Goal: Task Accomplishment & Management: Manage account settings

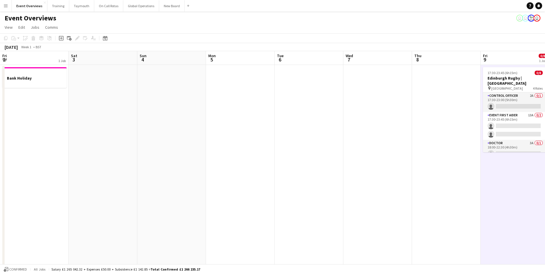
scroll to position [0, 183]
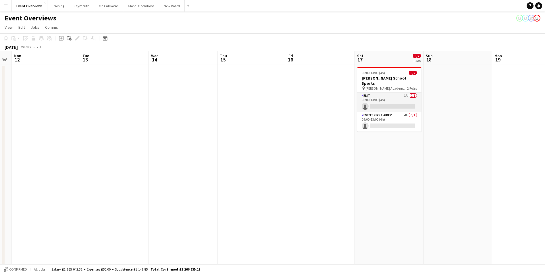
drag, startPoint x: 509, startPoint y: 173, endPoint x: 20, endPoint y: 210, distance: 491.0
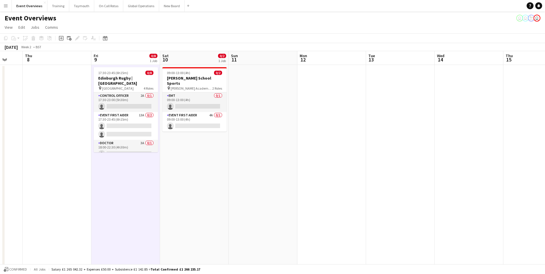
scroll to position [0, 183]
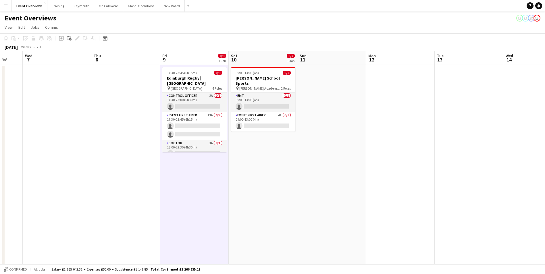
drag, startPoint x: 172, startPoint y: 199, endPoint x: 718, endPoint y: 148, distance: 548.6
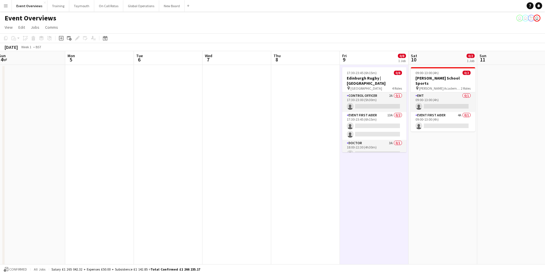
scroll to position [0, 120]
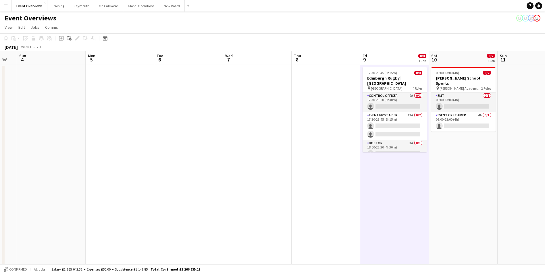
drag, startPoint x: 64, startPoint y: 223, endPoint x: 264, endPoint y: 216, distance: 200.3
click at [104, 40] on icon at bounding box center [105, 38] width 4 height 5
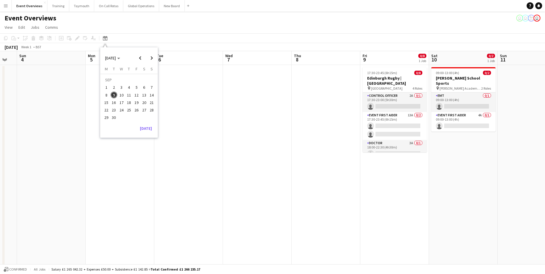
click at [113, 93] on span "9" at bounding box center [114, 95] width 7 height 7
click at [143, 129] on button "[DATE]" at bounding box center [146, 128] width 17 height 9
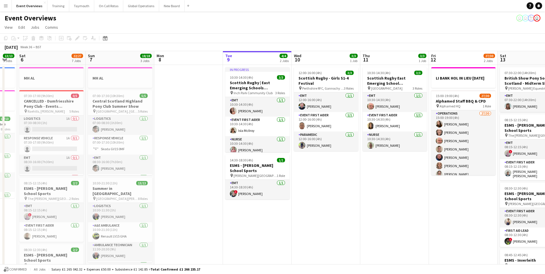
scroll to position [0, 198]
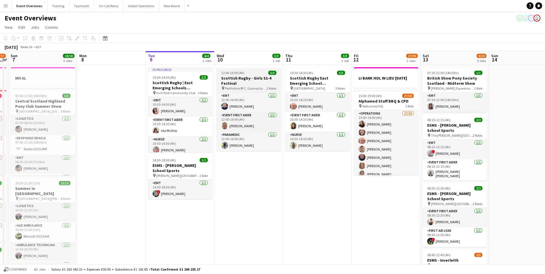
click at [242, 78] on h3 "Scottish Rugby - Girls S1-4 Festival" at bounding box center [249, 81] width 64 height 10
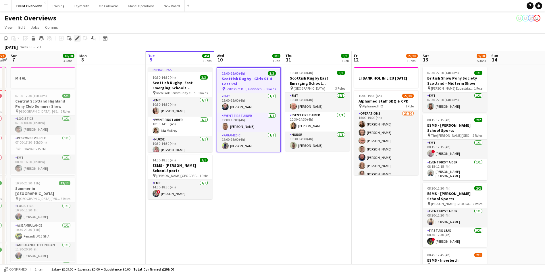
click at [77, 37] on icon "Edit" at bounding box center [77, 38] width 5 height 5
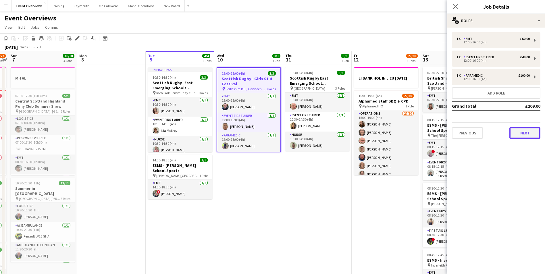
click at [514, 133] on button "Next" at bounding box center [524, 132] width 31 height 11
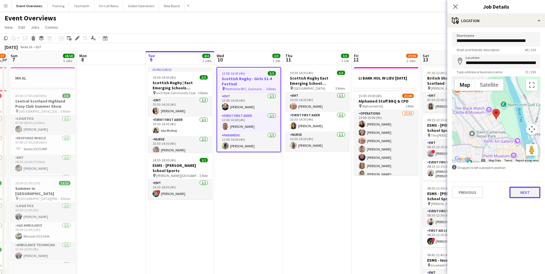
click at [527, 189] on button "Next" at bounding box center [524, 192] width 31 height 11
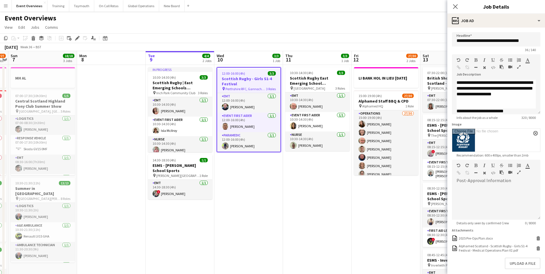
scroll to position [18, 0]
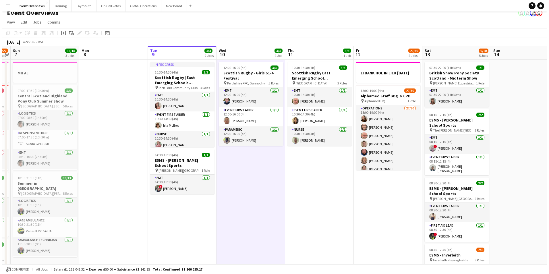
scroll to position [0, 0]
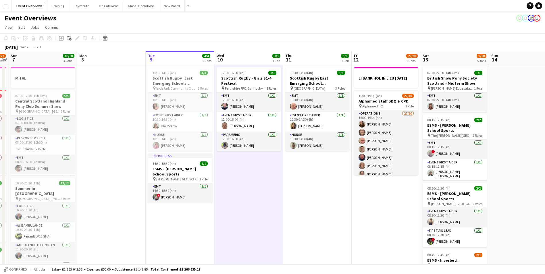
click at [4, 3] on app-icon "Menu" at bounding box center [5, 5] width 5 height 5
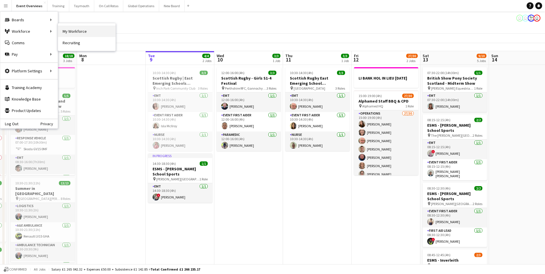
click at [70, 31] on link "My Workforce" at bounding box center [86, 31] width 57 height 11
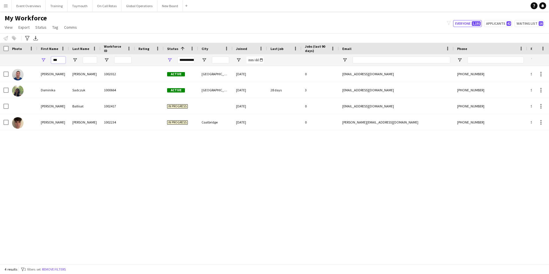
click at [63, 59] on input "***" at bounding box center [58, 60] width 14 height 7
type input "*"
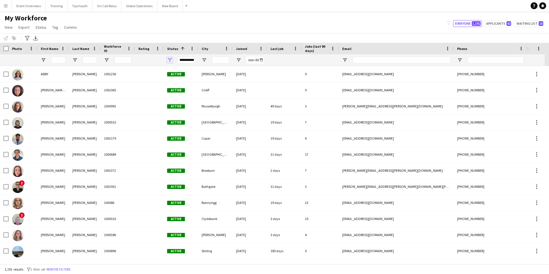
click at [169, 58] on span "Open Filter Menu" at bounding box center [169, 59] width 5 height 5
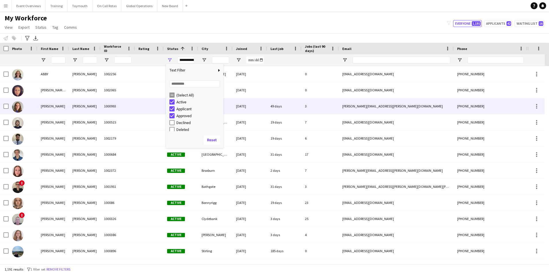
click at [150, 111] on div at bounding box center [149, 106] width 29 height 16
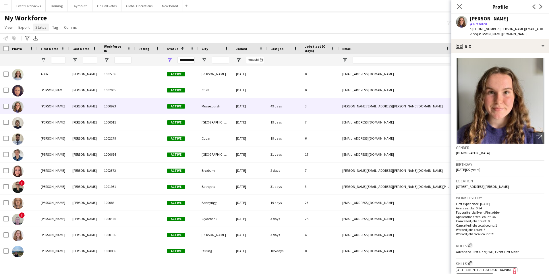
click at [40, 27] on span "Status" at bounding box center [40, 27] width 11 height 5
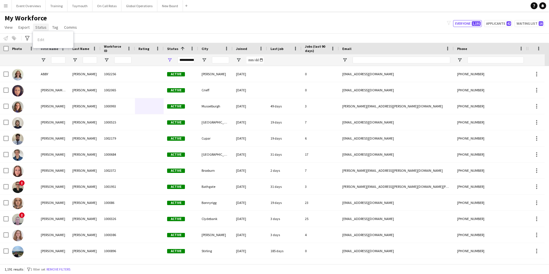
click at [40, 27] on span "Status" at bounding box center [40, 27] width 11 height 5
click at [27, 39] on icon at bounding box center [27, 38] width 4 height 5
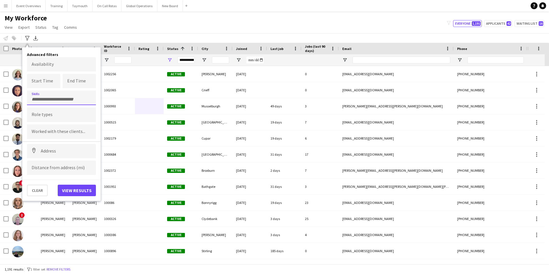
click at [42, 99] on input "Type to search skills..." at bounding box center [62, 99] width 60 height 5
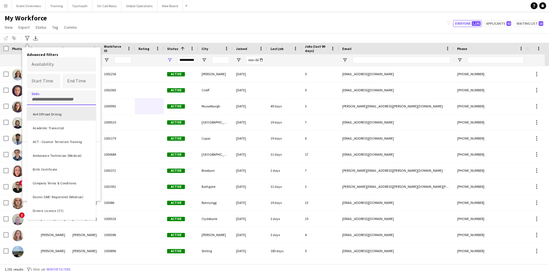
click at [123, 27] on div at bounding box center [274, 137] width 549 height 274
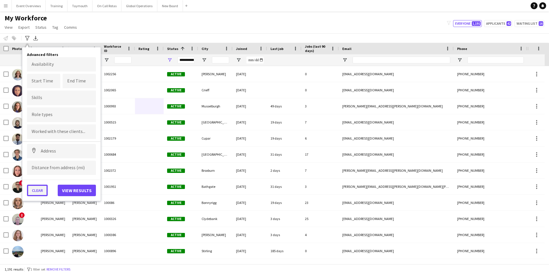
click at [32, 191] on button "Clear" at bounding box center [37, 190] width 21 height 11
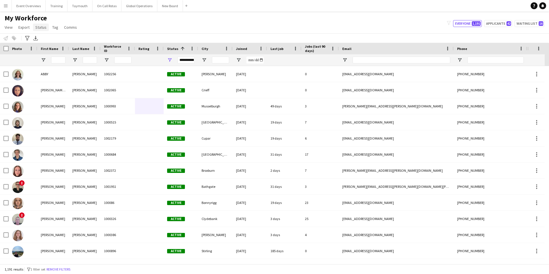
click at [40, 29] on span "Status" at bounding box center [40, 27] width 11 height 5
click at [42, 37] on div "Edit" at bounding box center [53, 40] width 40 height 12
click at [115, 20] on div "My Workforce View Views Default view Active Staff Applications - First Aider Ap…" at bounding box center [274, 24] width 549 height 20
click at [26, 38] on icon "Advanced filters" at bounding box center [27, 38] width 5 height 5
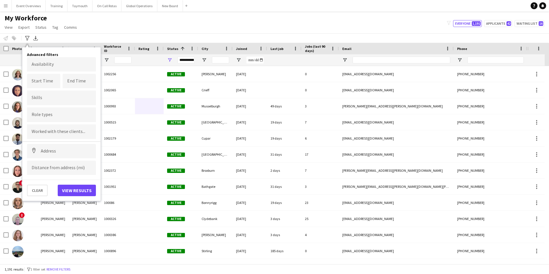
click at [49, 119] on div at bounding box center [61, 114] width 69 height 15
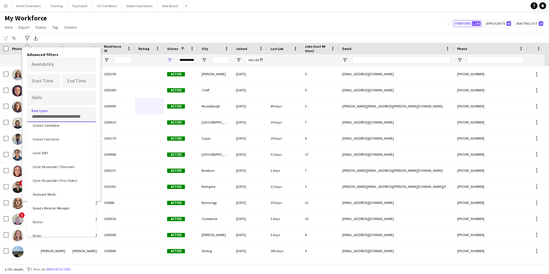
scroll to position [144, 0]
click at [35, 193] on div "Doctor" at bounding box center [61, 194] width 69 height 14
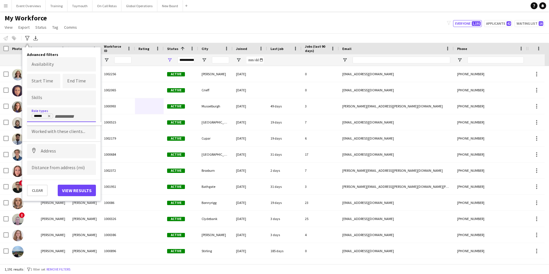
scroll to position [0, 0]
click at [82, 189] on button "View results" at bounding box center [77, 190] width 38 height 11
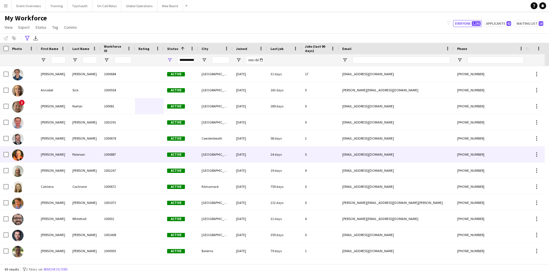
click at [18, 152] on img at bounding box center [17, 154] width 11 height 11
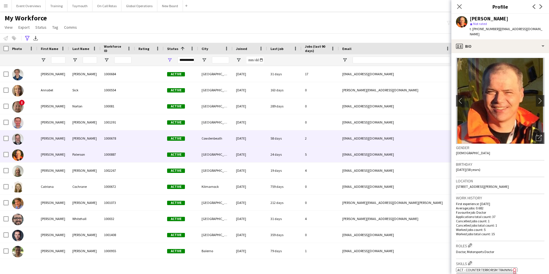
click at [16, 140] on img at bounding box center [17, 138] width 11 height 11
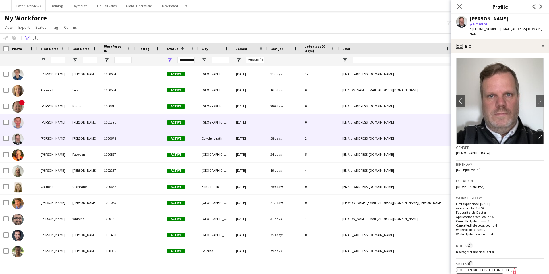
click at [14, 121] on img at bounding box center [17, 122] width 11 height 11
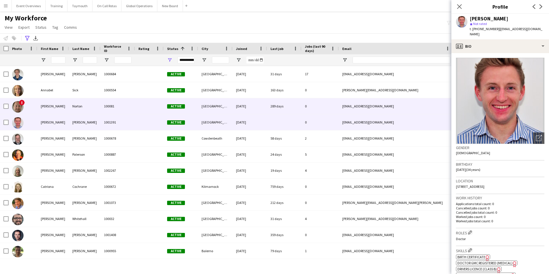
click at [18, 109] on img at bounding box center [17, 106] width 11 height 11
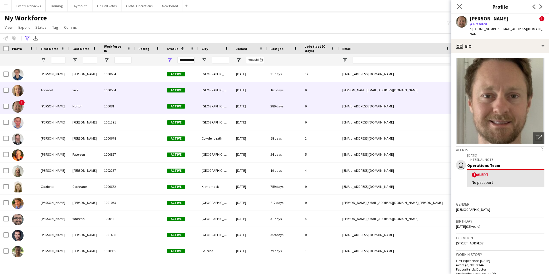
click at [19, 90] on img at bounding box center [17, 90] width 11 height 11
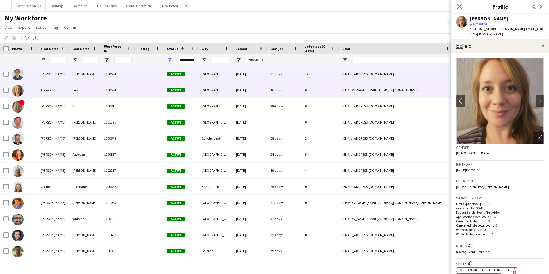
click at [17, 73] on img at bounding box center [17, 74] width 11 height 11
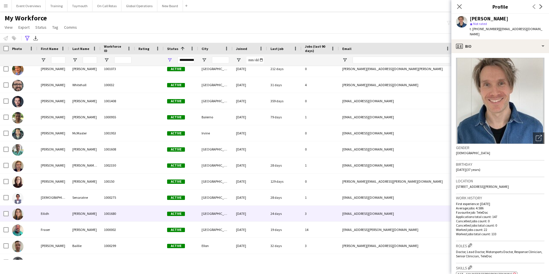
scroll to position [144, 0]
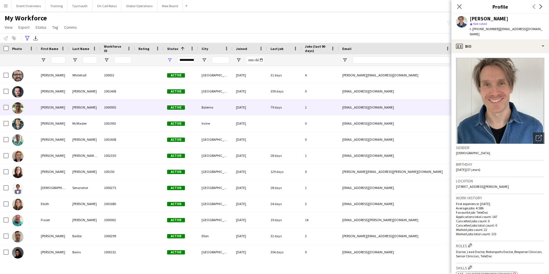
click at [18, 108] on img at bounding box center [17, 107] width 11 height 11
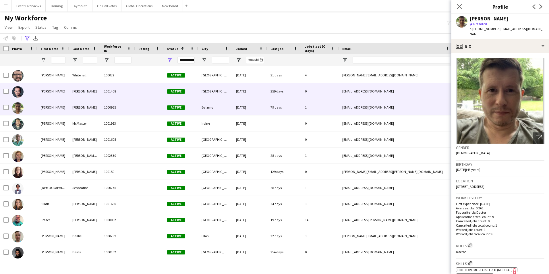
click at [19, 94] on img at bounding box center [17, 91] width 11 height 11
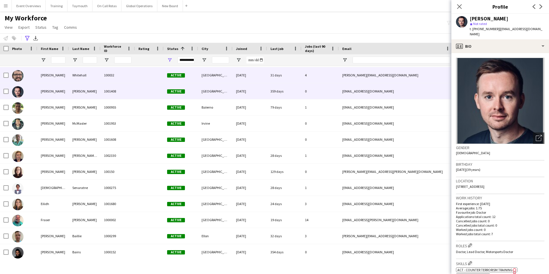
click at [18, 78] on img at bounding box center [17, 75] width 11 height 11
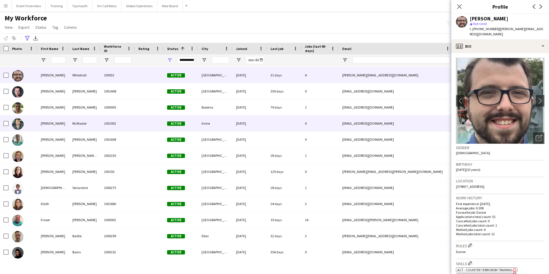
click at [18, 123] on img at bounding box center [17, 123] width 11 height 11
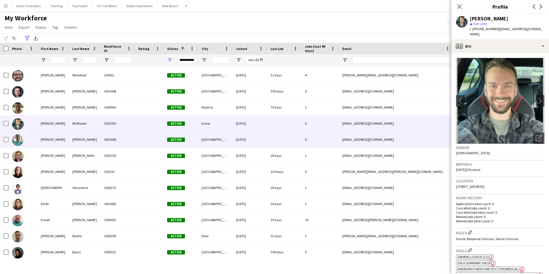
click at [18, 138] on img at bounding box center [17, 139] width 11 height 11
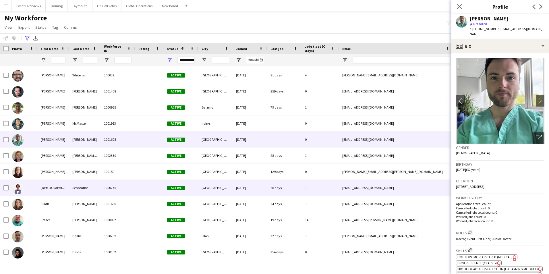
click at [17, 189] on img at bounding box center [17, 188] width 11 height 11
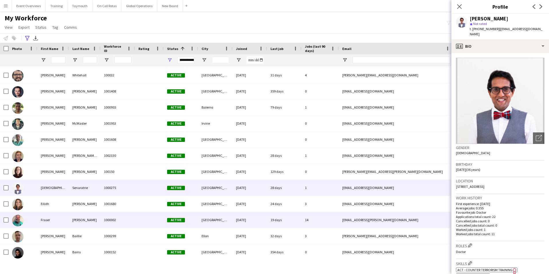
click at [19, 223] on img at bounding box center [17, 220] width 11 height 11
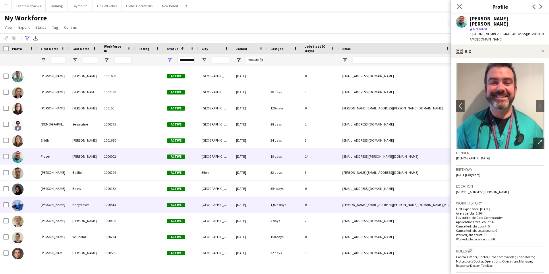
scroll to position [230, 0]
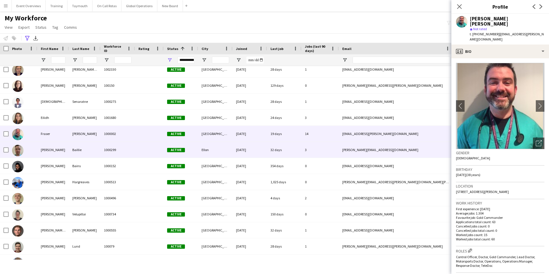
click at [18, 148] on img at bounding box center [17, 150] width 11 height 11
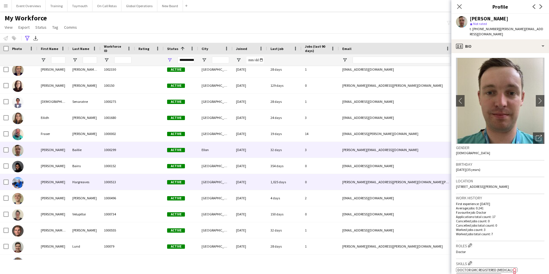
click at [18, 181] on img at bounding box center [17, 182] width 11 height 11
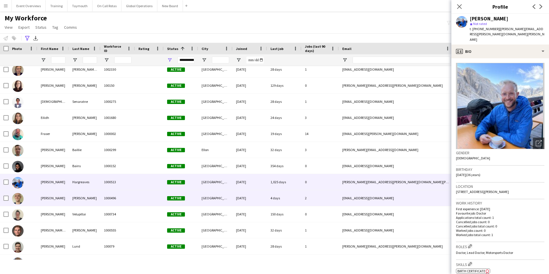
click at [21, 198] on img at bounding box center [17, 198] width 11 height 11
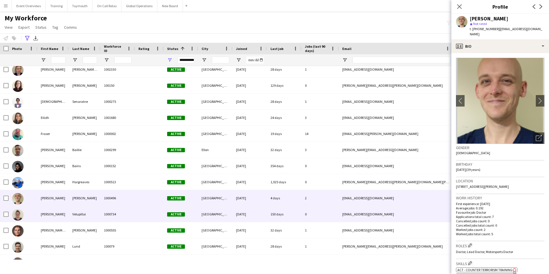
click at [18, 214] on img at bounding box center [17, 214] width 11 height 11
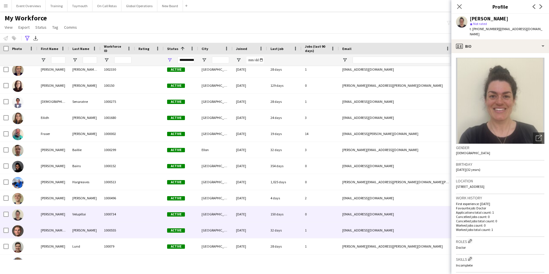
click at [18, 231] on img at bounding box center [17, 230] width 11 height 11
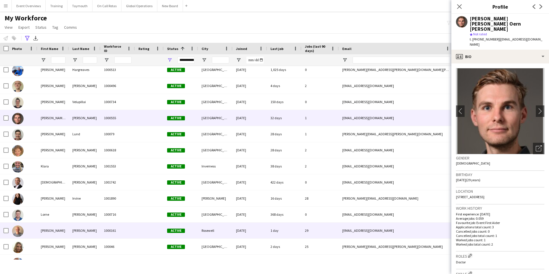
scroll to position [345, 0]
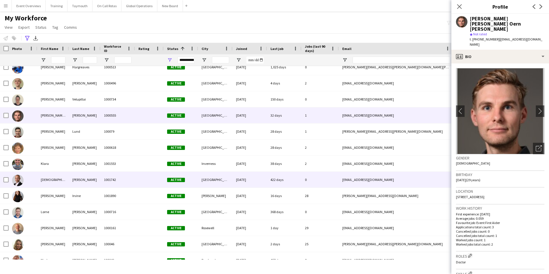
click at [19, 178] on img at bounding box center [17, 180] width 11 height 11
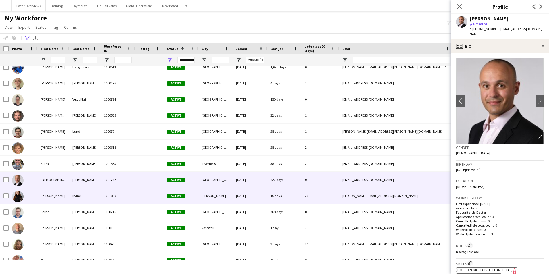
click at [17, 194] on img at bounding box center [17, 196] width 11 height 11
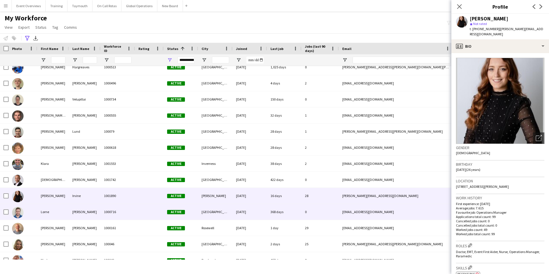
click at [18, 211] on img at bounding box center [17, 212] width 11 height 11
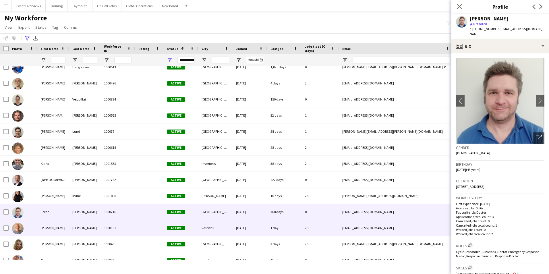
click at [18, 229] on img at bounding box center [17, 228] width 11 height 11
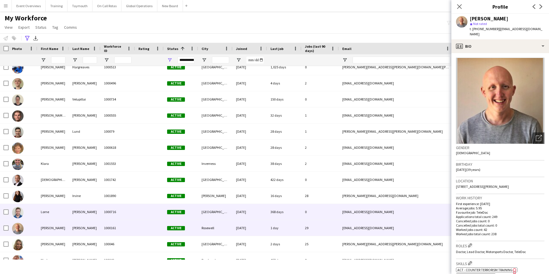
click at [20, 212] on img at bounding box center [17, 212] width 11 height 11
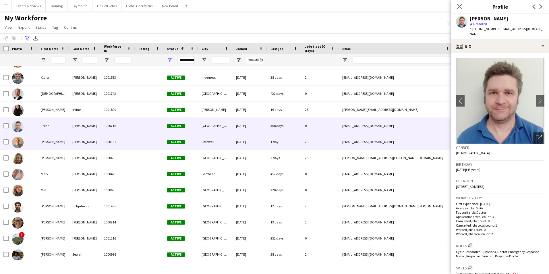
scroll to position [431, 0]
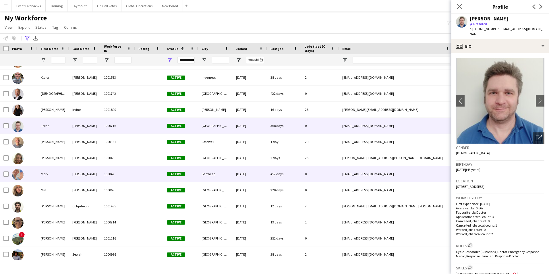
click at [18, 173] on img at bounding box center [17, 174] width 11 height 11
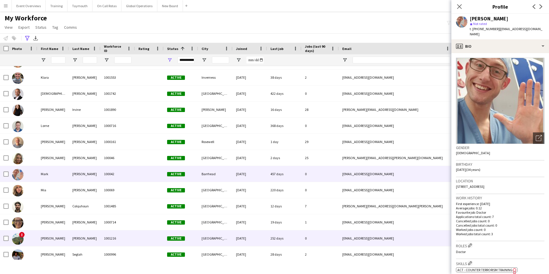
click at [16, 236] on img at bounding box center [17, 238] width 11 height 11
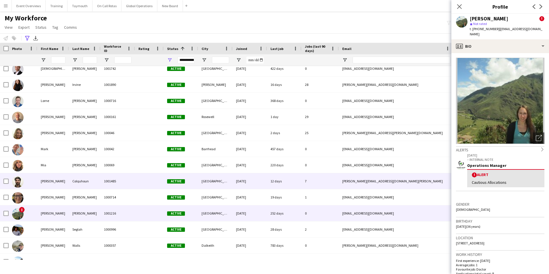
scroll to position [488, 0]
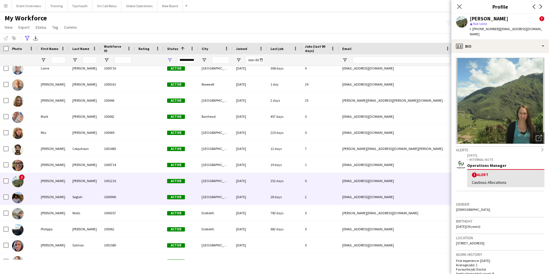
click at [20, 198] on img at bounding box center [17, 197] width 11 height 11
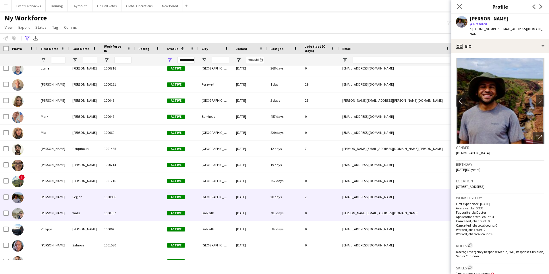
click at [16, 213] on img at bounding box center [17, 213] width 11 height 11
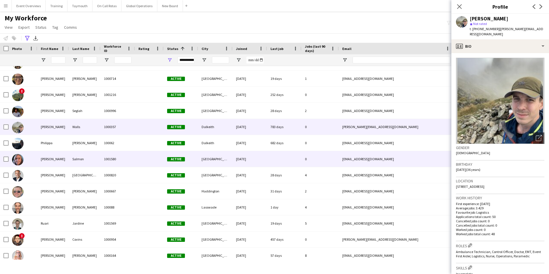
scroll to position [574, 0]
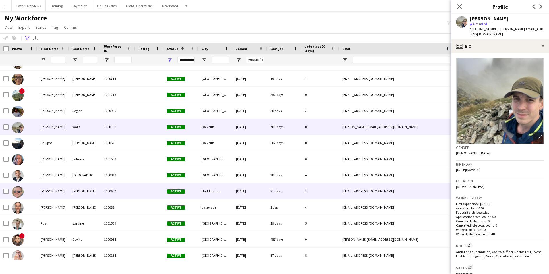
click at [16, 194] on img at bounding box center [17, 191] width 11 height 11
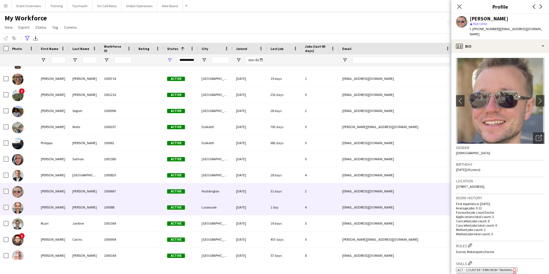
click at [17, 206] on img at bounding box center [17, 207] width 11 height 11
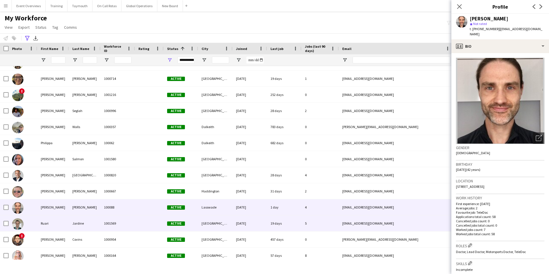
click at [18, 224] on img at bounding box center [17, 223] width 11 height 11
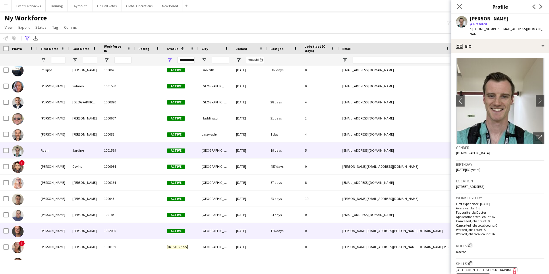
scroll to position [660, 0]
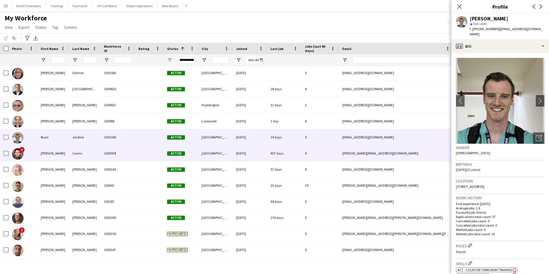
click at [16, 151] on img at bounding box center [17, 153] width 11 height 11
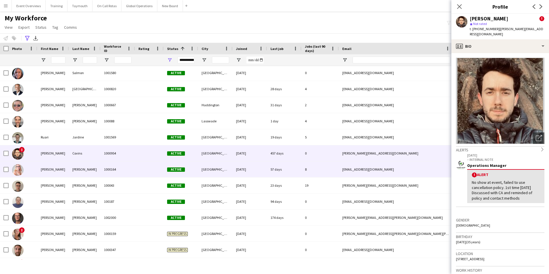
click at [20, 170] on img at bounding box center [17, 169] width 11 height 11
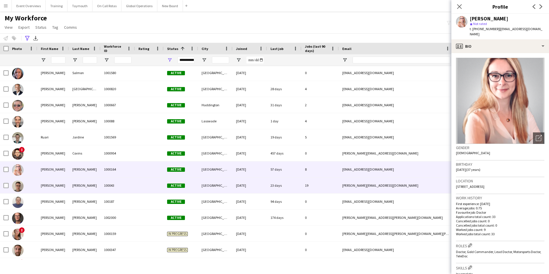
click at [16, 187] on img at bounding box center [17, 185] width 11 height 11
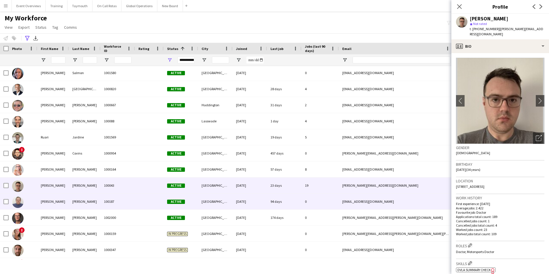
click at [16, 202] on img at bounding box center [17, 201] width 11 height 11
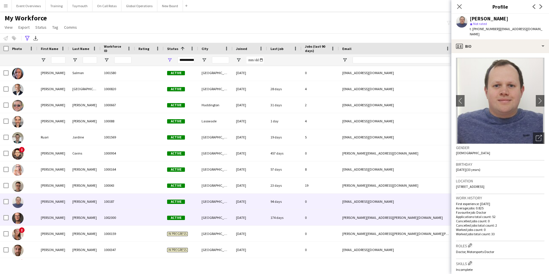
click at [14, 220] on img at bounding box center [17, 217] width 11 height 11
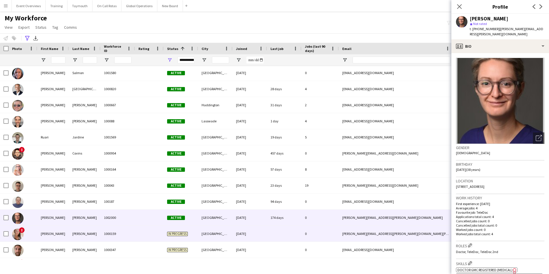
click at [17, 232] on img at bounding box center [17, 234] width 11 height 11
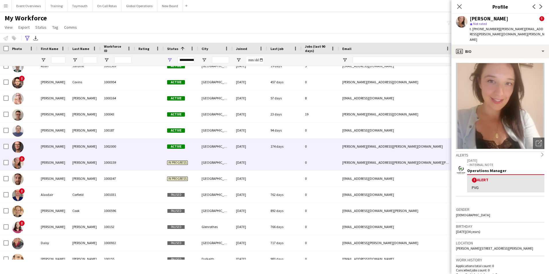
scroll to position [0, 0]
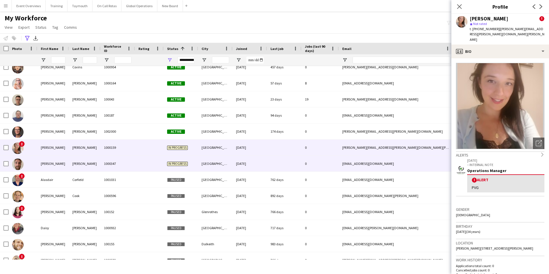
click at [18, 166] on img at bounding box center [17, 164] width 11 height 11
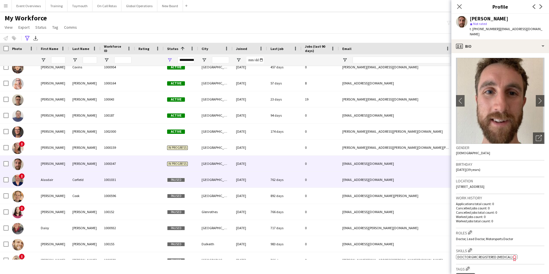
click at [16, 178] on img at bounding box center [17, 180] width 11 height 11
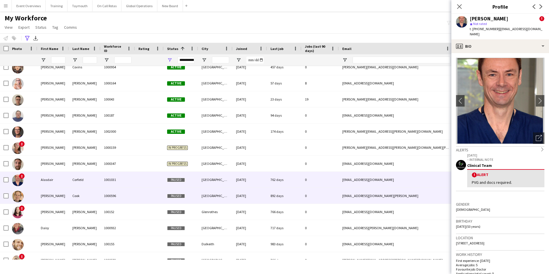
click at [17, 196] on img at bounding box center [17, 196] width 11 height 11
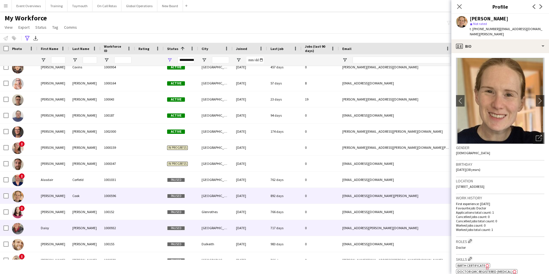
click at [19, 225] on img at bounding box center [17, 228] width 11 height 11
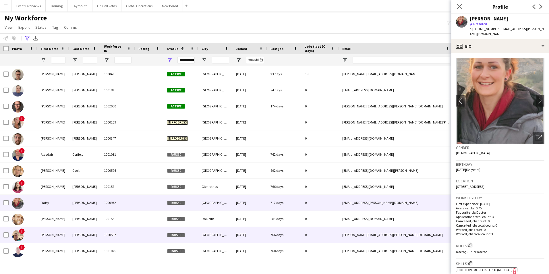
scroll to position [818, 0]
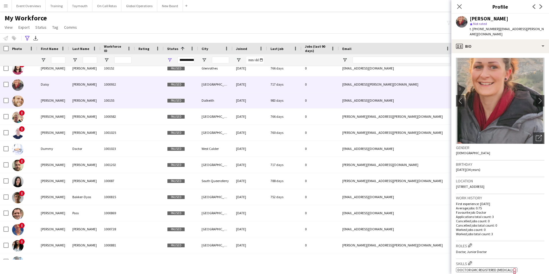
click at [18, 103] on img at bounding box center [17, 100] width 11 height 11
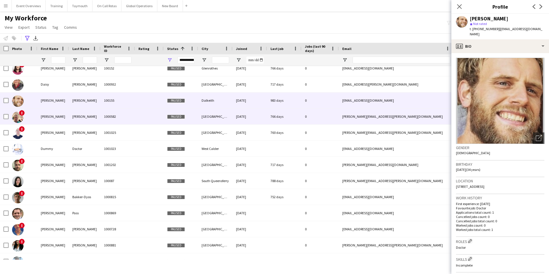
click at [20, 115] on img at bounding box center [17, 116] width 11 height 11
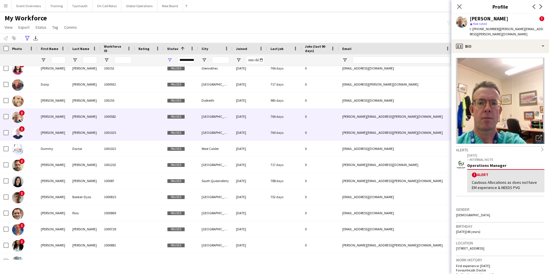
click at [18, 134] on img at bounding box center [17, 132] width 11 height 11
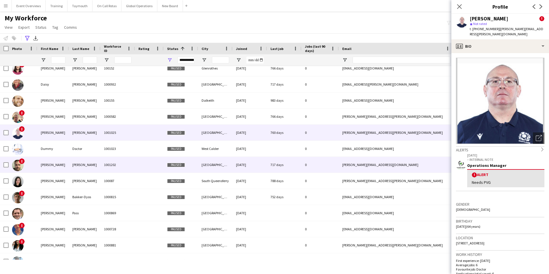
click at [16, 164] on img at bounding box center [17, 165] width 11 height 11
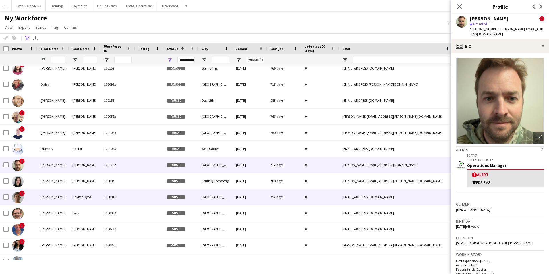
click at [16, 199] on img at bounding box center [17, 197] width 11 height 11
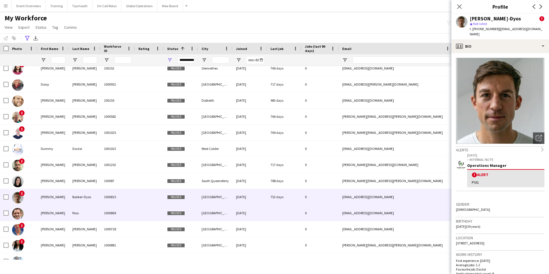
click at [18, 216] on img at bounding box center [17, 213] width 11 height 11
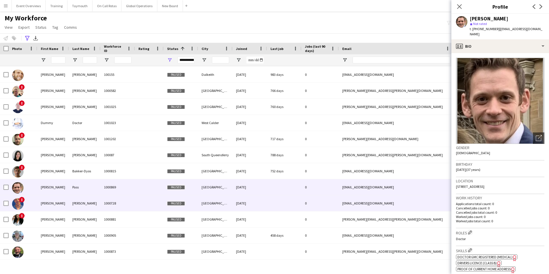
click at [18, 201] on img at bounding box center [17, 203] width 11 height 11
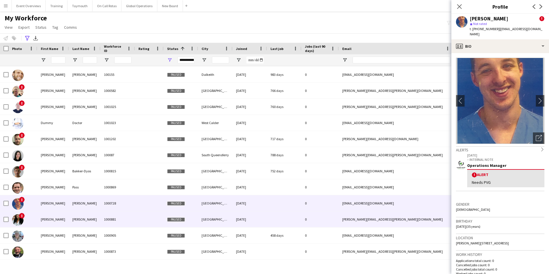
click at [20, 219] on img at bounding box center [17, 219] width 11 height 11
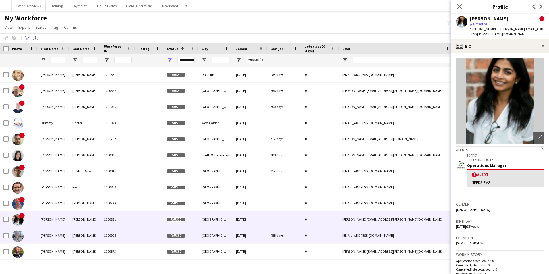
click at [19, 232] on img at bounding box center [17, 235] width 11 height 11
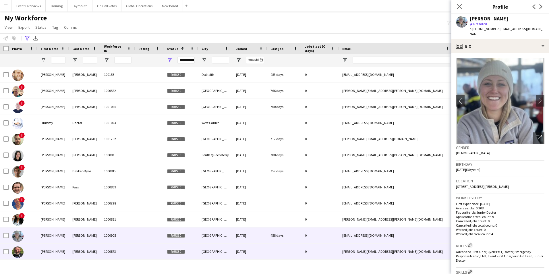
click at [16, 250] on img at bounding box center [17, 251] width 11 height 11
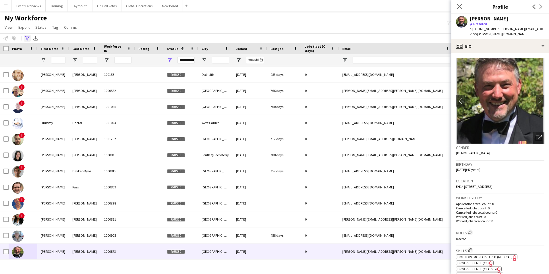
click at [29, 36] on icon "Advanced filters" at bounding box center [27, 38] width 5 height 5
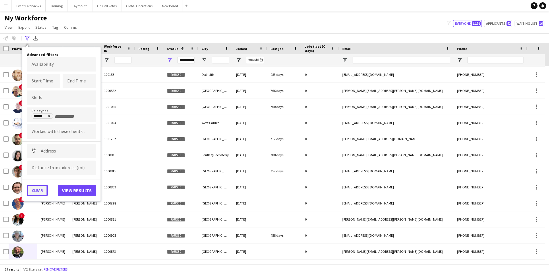
click at [36, 188] on button "Clear" at bounding box center [37, 190] width 21 height 11
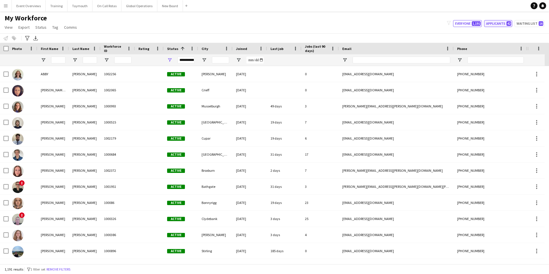
click at [499, 24] on button "Applicants 42" at bounding box center [498, 23] width 28 height 7
type input "**********"
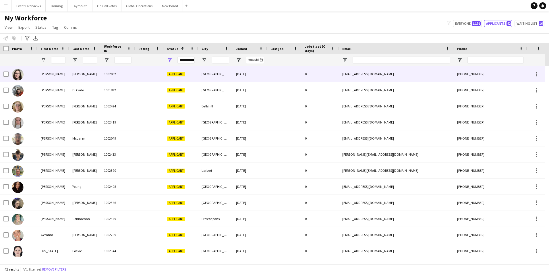
click at [45, 75] on div "[PERSON_NAME]" at bounding box center [53, 74] width 32 height 16
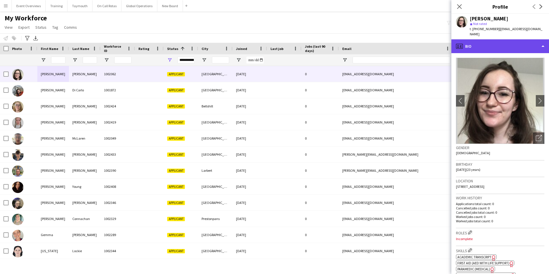
click at [478, 43] on div "profile Bio" at bounding box center [500, 46] width 98 height 14
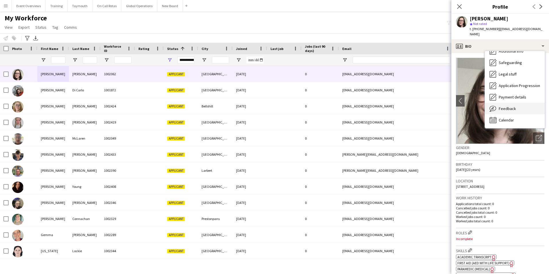
click at [501, 106] on span "Feedback" at bounding box center [507, 108] width 17 height 5
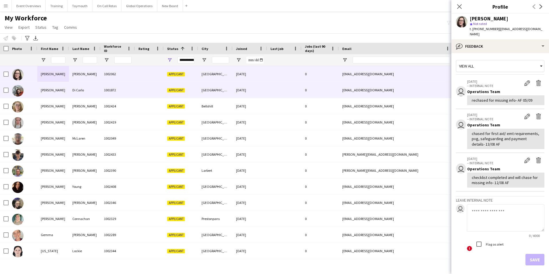
click at [50, 88] on div "[PERSON_NAME]" at bounding box center [53, 90] width 32 height 16
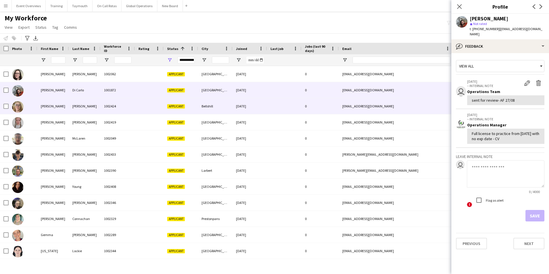
click at [46, 107] on div "[PERSON_NAME]" at bounding box center [53, 106] width 32 height 16
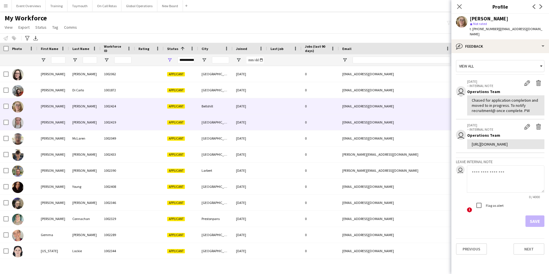
click at [47, 120] on div "[PERSON_NAME]" at bounding box center [53, 122] width 32 height 16
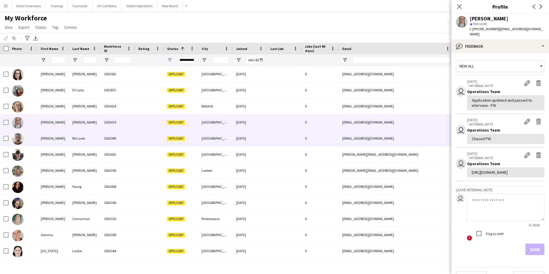
click at [48, 138] on div "[PERSON_NAME]" at bounding box center [53, 138] width 32 height 16
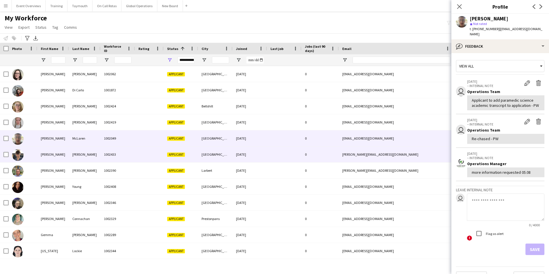
click at [45, 153] on div "[PERSON_NAME]" at bounding box center [53, 154] width 32 height 16
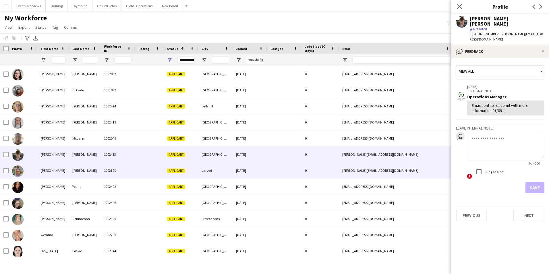
click at [45, 167] on div "[PERSON_NAME]" at bounding box center [53, 171] width 32 height 16
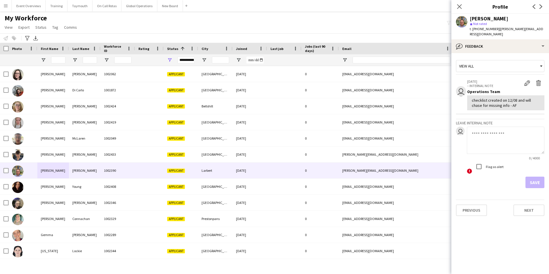
click at [4, 5] on app-icon "Menu" at bounding box center [5, 5] width 5 height 5
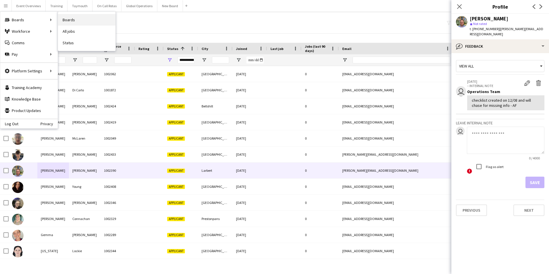
click at [80, 20] on link "Boards" at bounding box center [86, 19] width 57 height 11
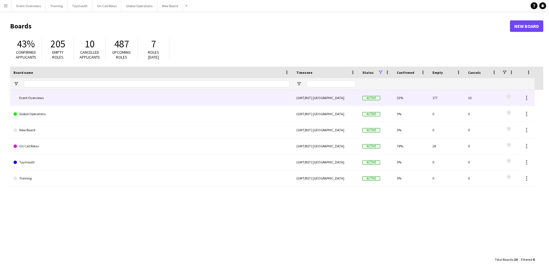
click at [35, 100] on link "Event Overviews" at bounding box center [151, 98] width 276 height 16
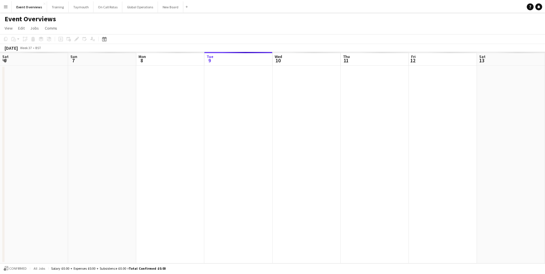
scroll to position [0, 137]
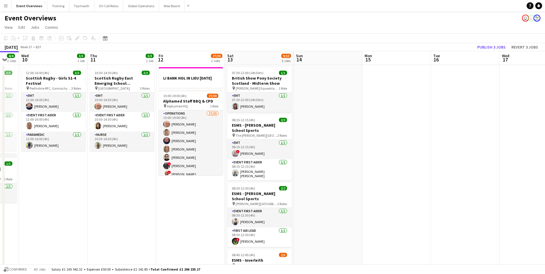
drag, startPoint x: 232, startPoint y: 212, endPoint x: 109, endPoint y: 213, distance: 123.2
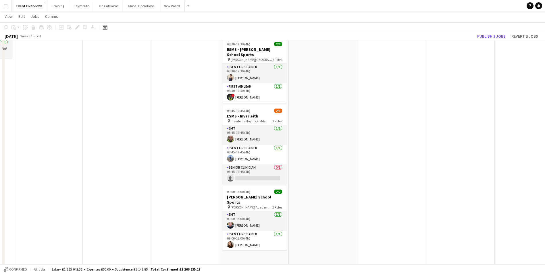
scroll to position [0, 0]
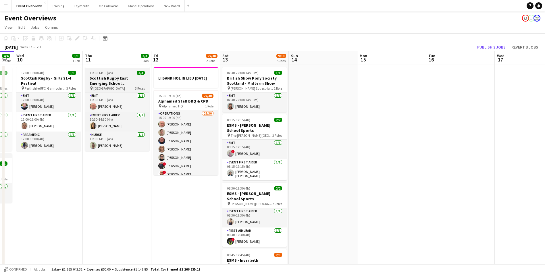
click at [106, 75] on app-job-card "10:30-14:30 (4h) 3/3 Scottish Rugby East Emerging School Championships | [GEOGR…" at bounding box center [117, 109] width 64 height 84
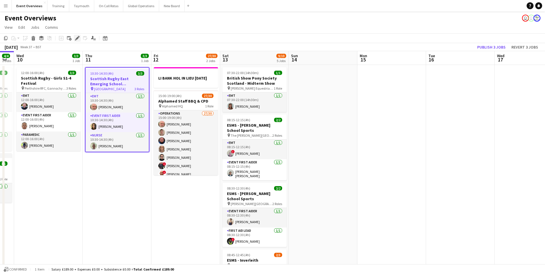
click at [77, 39] on icon at bounding box center [77, 38] width 3 height 3
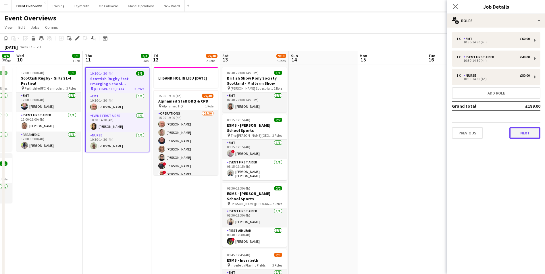
click at [523, 135] on button "Next" at bounding box center [524, 132] width 31 height 11
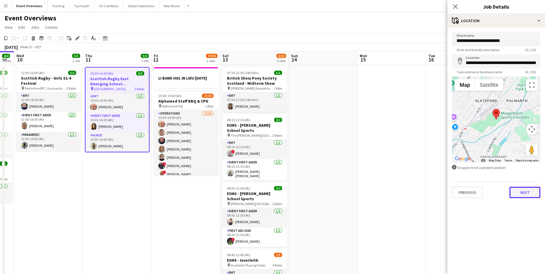
click at [517, 194] on button "Next" at bounding box center [524, 192] width 31 height 11
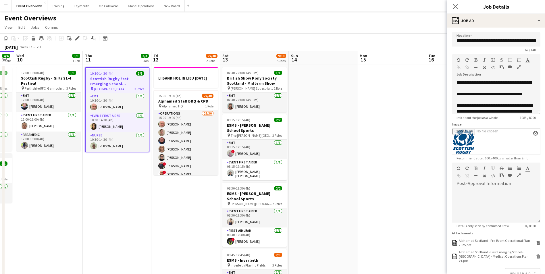
scroll to position [18, 0]
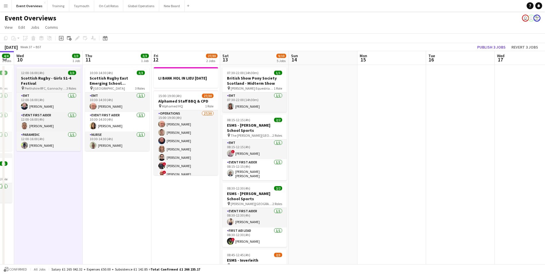
click at [43, 82] on h3 "Scottish Rugby - Girls S1-4 Festival" at bounding box center [48, 81] width 64 height 10
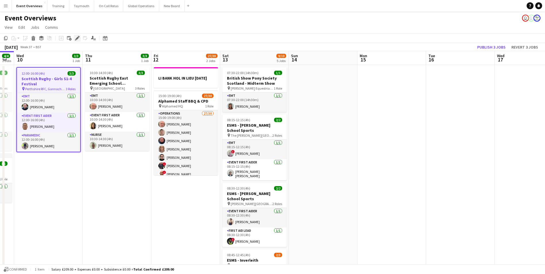
click at [78, 38] on icon at bounding box center [77, 38] width 3 height 3
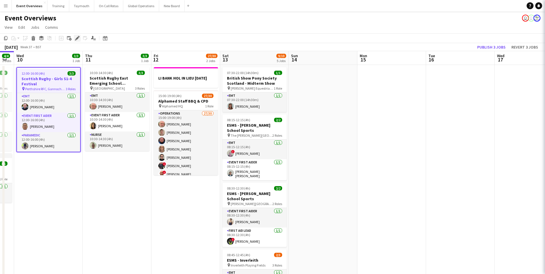
type input "**********"
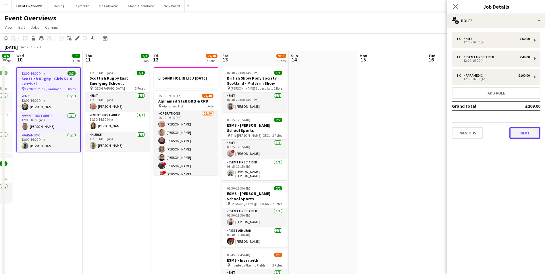
click at [528, 131] on button "Next" at bounding box center [524, 132] width 31 height 11
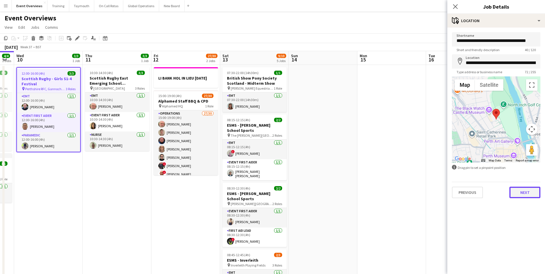
click at [519, 192] on button "Next" at bounding box center [524, 192] width 31 height 11
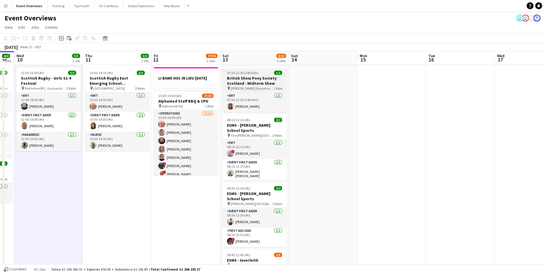
click at [250, 81] on h3 "British Show Pony Society Scotland - Midterm Show" at bounding box center [254, 81] width 64 height 10
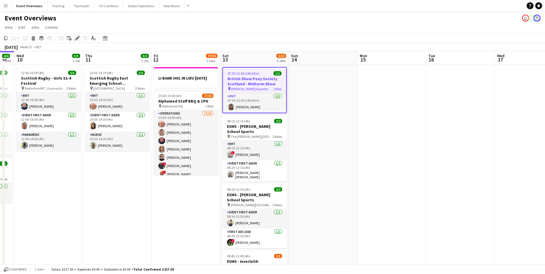
click at [77, 38] on icon at bounding box center [77, 38] width 3 height 3
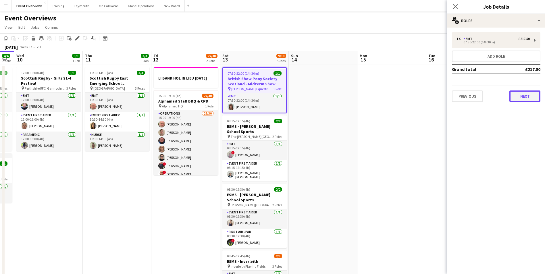
click at [527, 96] on button "Next" at bounding box center [524, 95] width 31 height 11
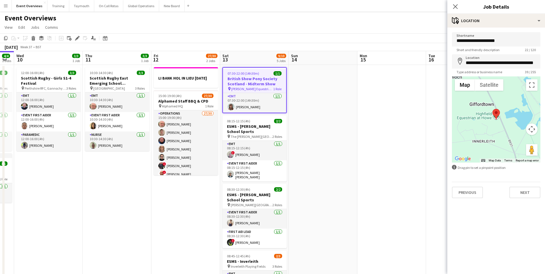
click at [526, 198] on div "**********" at bounding box center [496, 115] width 98 height 175
click at [526, 194] on button "Next" at bounding box center [524, 192] width 31 height 11
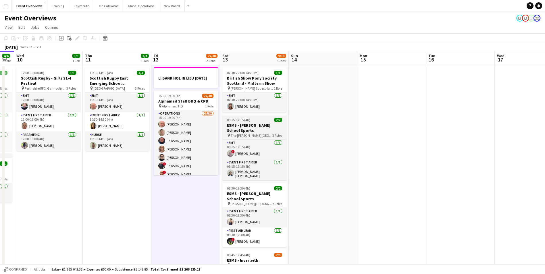
click at [256, 130] on h3 "ESMS - [PERSON_NAME] School Sports" at bounding box center [254, 128] width 64 height 10
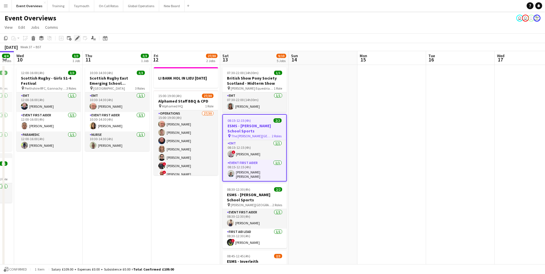
click at [76, 36] on icon "Edit" at bounding box center [77, 38] width 5 height 5
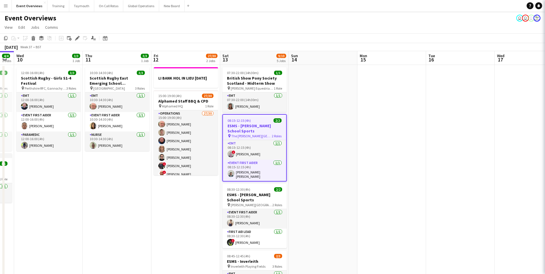
type input "**********"
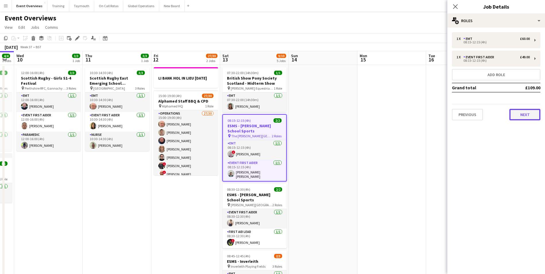
click at [521, 115] on button "Next" at bounding box center [524, 114] width 31 height 11
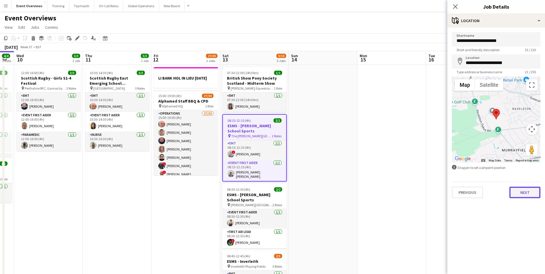
click at [520, 196] on button "Next" at bounding box center [524, 192] width 31 height 11
